Goal: Task Accomplishment & Management: Complete application form

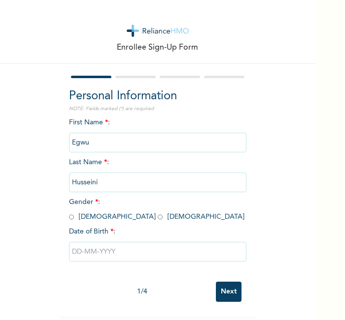
click at [69, 220] on input "radio" at bounding box center [71, 217] width 5 height 9
radio input "true"
click at [87, 244] on input "text" at bounding box center [157, 252] width 177 height 20
select select "7"
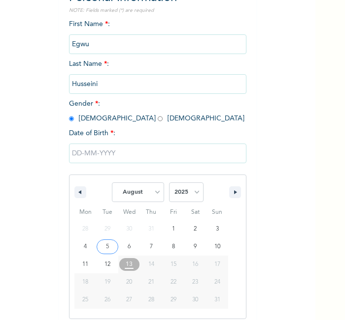
scroll to position [105, 0]
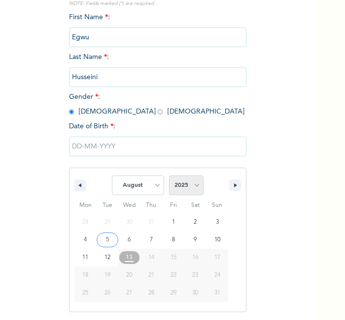
click at [179, 179] on select "2025 2024 2023 2022 2021 2020 2019 2018 2017 2016 2015 2014 2013 2012 2011 2010…" at bounding box center [186, 186] width 34 height 20
select select "1980"
click at [169, 176] on select "2025 2024 2023 2022 2021 2020 2019 2018 2017 2016 2015 2014 2013 2012 2011 2010…" at bounding box center [186, 186] width 34 height 20
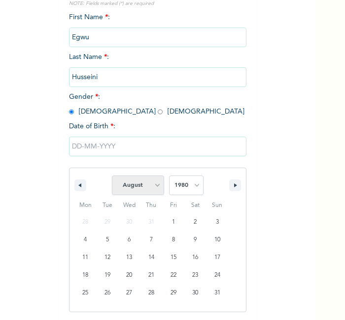
click at [137, 182] on select "January February March April May June July August September October November De…" at bounding box center [138, 186] width 52 height 20
select select "0"
click at [112, 176] on select "January February March April May June July August September October November De…" at bounding box center [138, 186] width 52 height 20
type input "[DATE]"
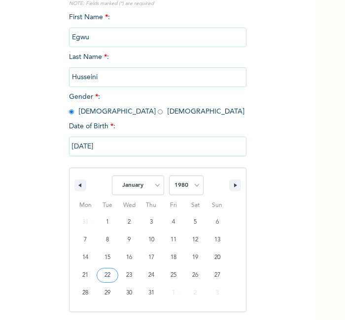
scroll to position [4, 0]
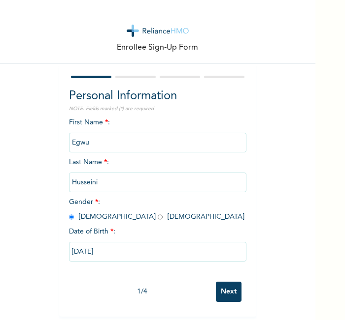
click at [225, 296] on input "Next" at bounding box center [229, 292] width 26 height 20
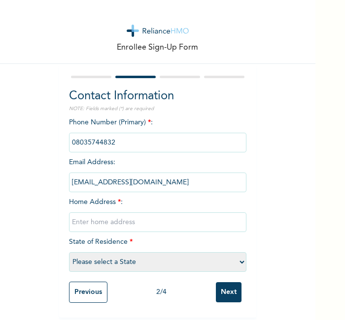
click at [186, 219] on input "text" at bounding box center [157, 223] width 177 height 20
type input "L"
select select "25"
click at [219, 288] on input "Next" at bounding box center [229, 293] width 26 height 20
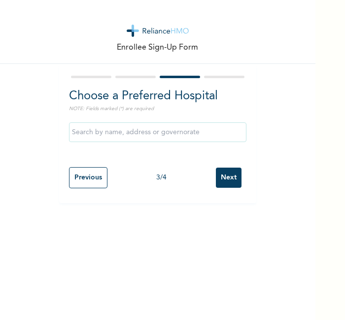
click at [226, 178] on input "Next" at bounding box center [229, 178] width 26 height 20
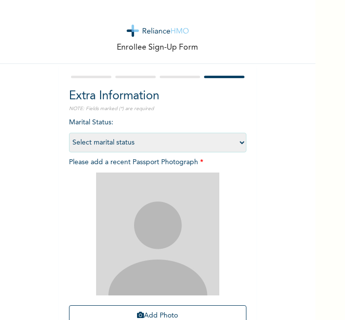
scroll to position [91, 0]
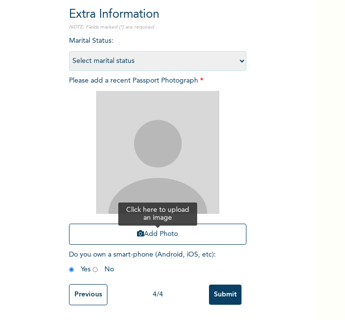
click at [195, 224] on button "Add Photo" at bounding box center [157, 234] width 177 height 21
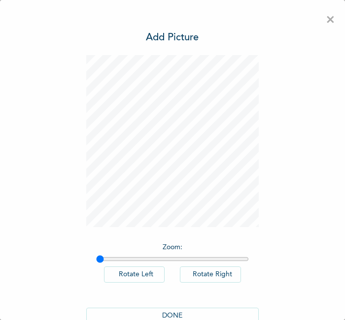
scroll to position [22, 0]
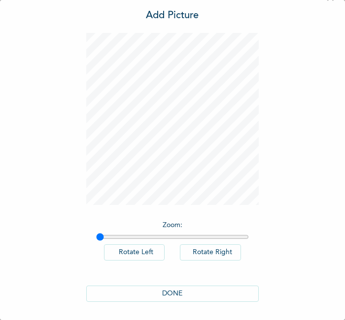
click at [179, 296] on button "DONE" at bounding box center [172, 294] width 172 height 16
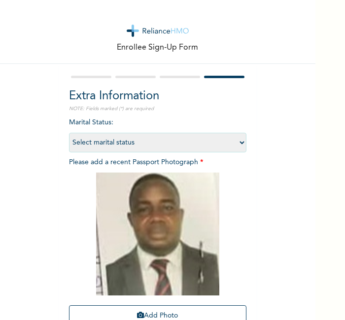
scroll to position [91, 0]
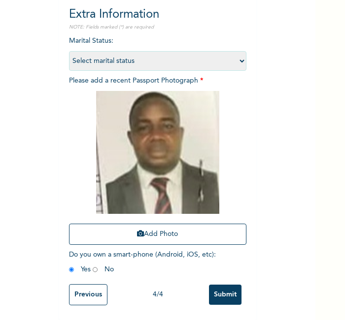
click at [226, 290] on input "Submit" at bounding box center [225, 295] width 32 height 20
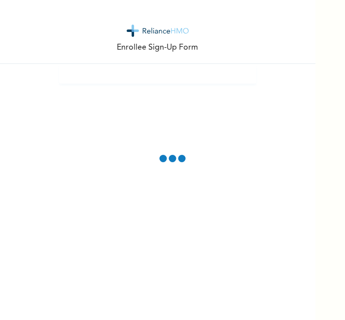
scroll to position [0, 0]
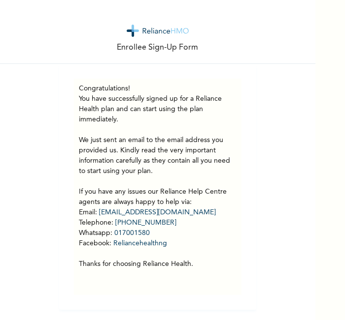
click at [278, 268] on div "Enrollee Sign-Up Form Congratulations! You have successfully signed up for a Re…" at bounding box center [157, 155] width 315 height 310
